Goal: Find contact information: Find contact information

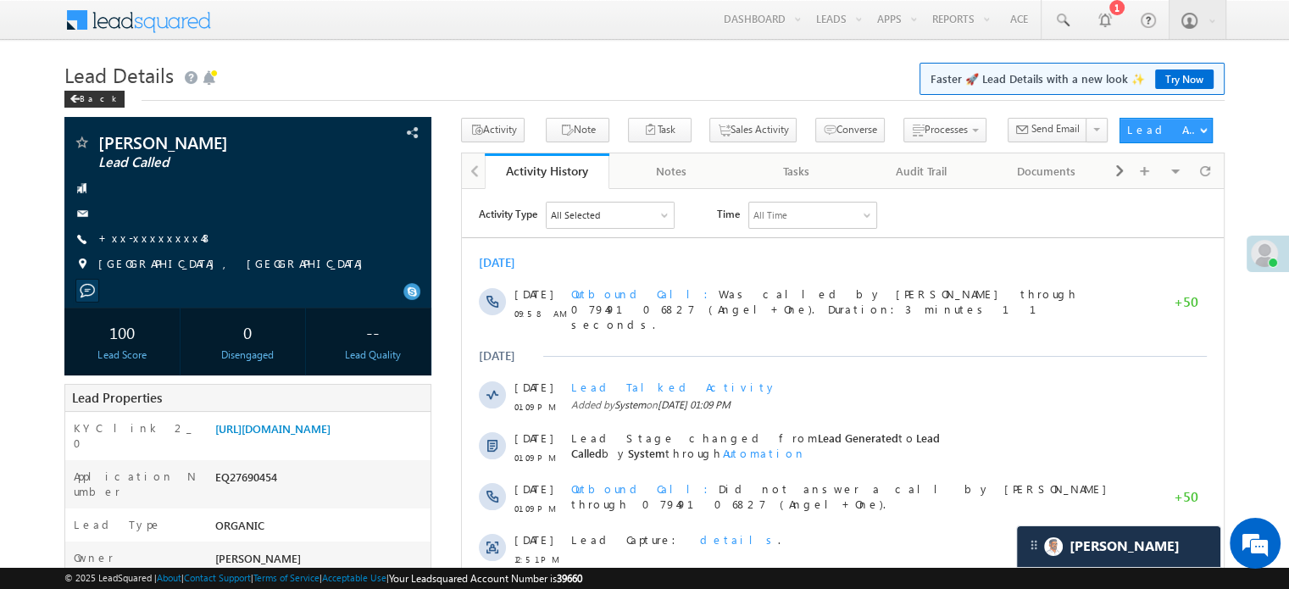
scroll to position [8833, 0]
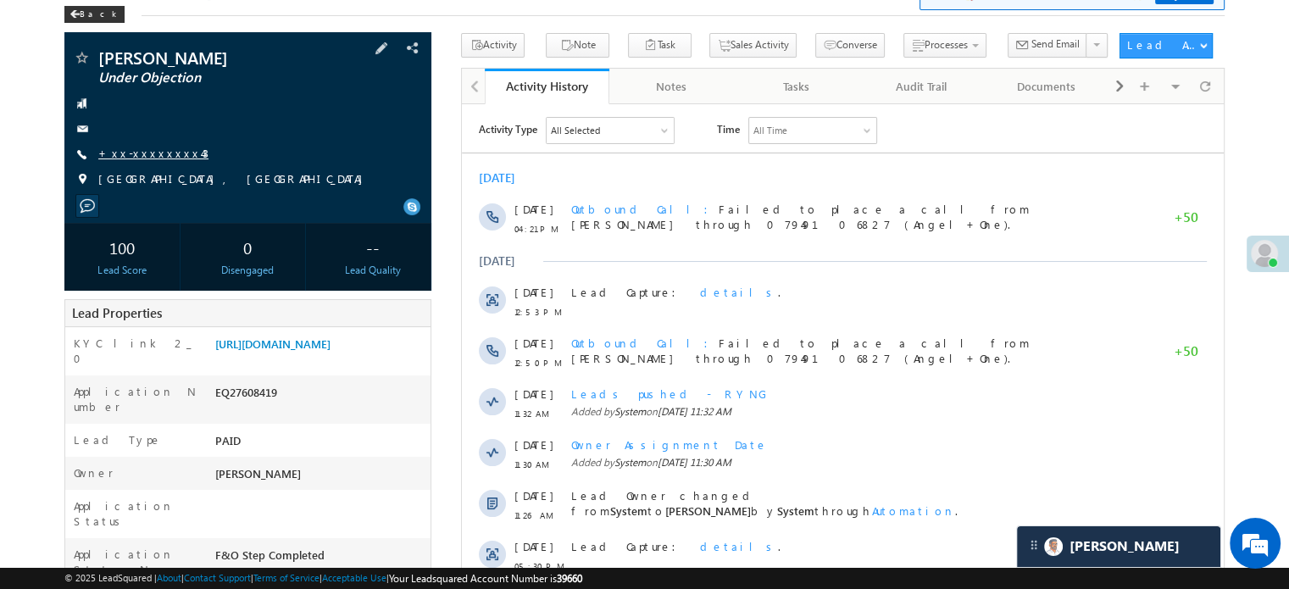
click at [155, 152] on link "+xx-xxxxxxxx43" at bounding box center [153, 153] width 110 height 14
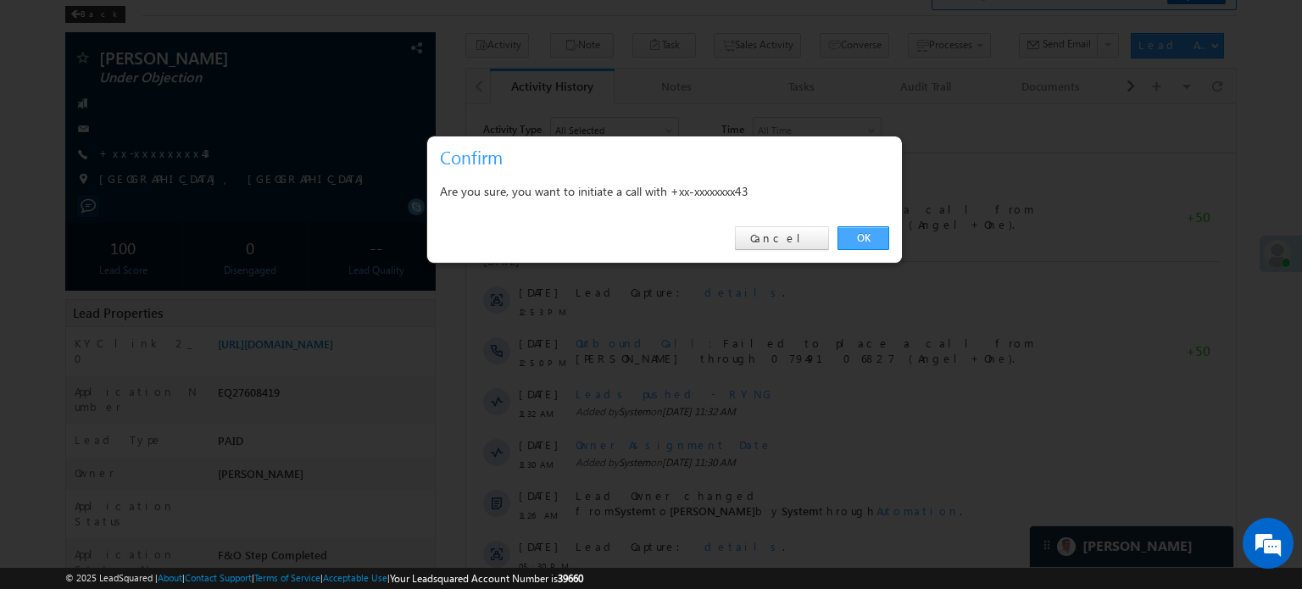
click at [843, 236] on link "OK" at bounding box center [863, 238] width 52 height 24
